Goal: Information Seeking & Learning: Check status

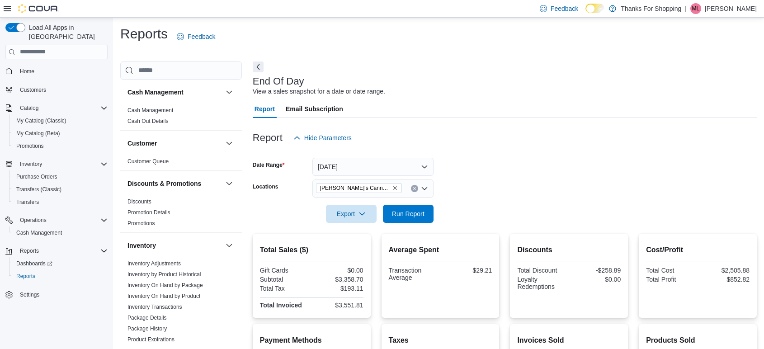
scroll to position [199, 0]
